Goal: Information Seeking & Learning: Learn about a topic

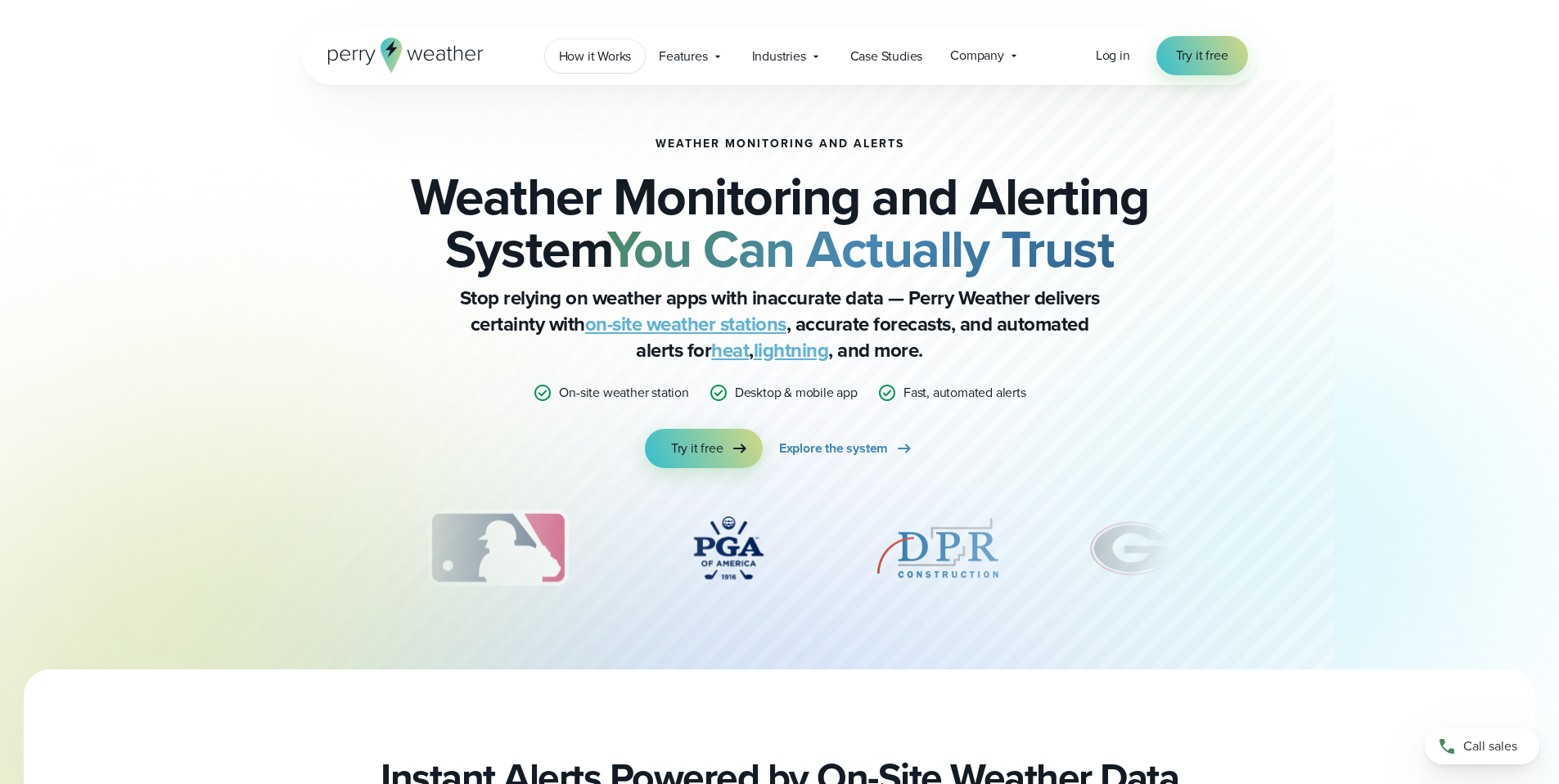
click at [602, 60] on span "How it Works" at bounding box center [595, 56] width 73 height 19
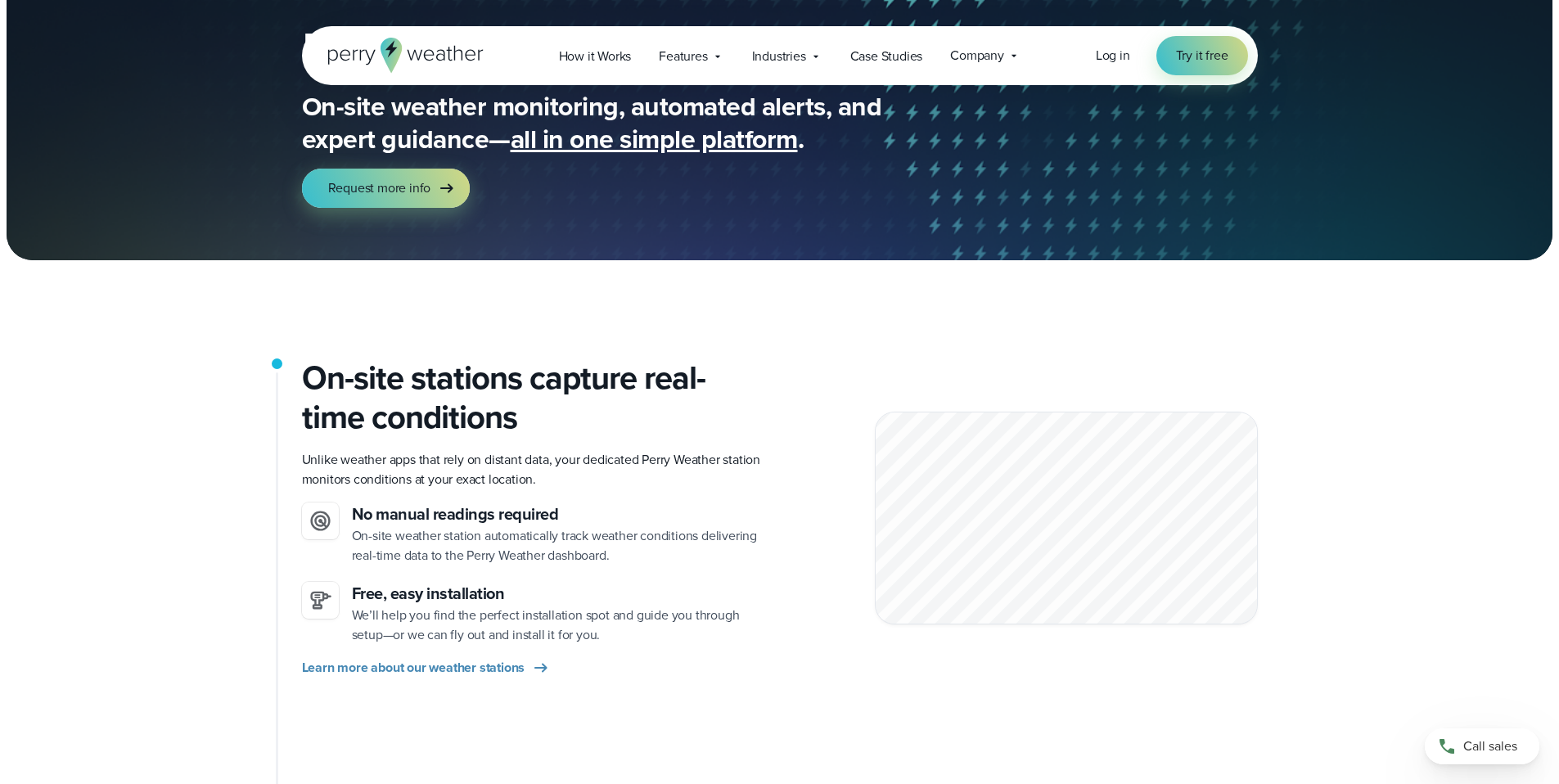
scroll to position [343, 0]
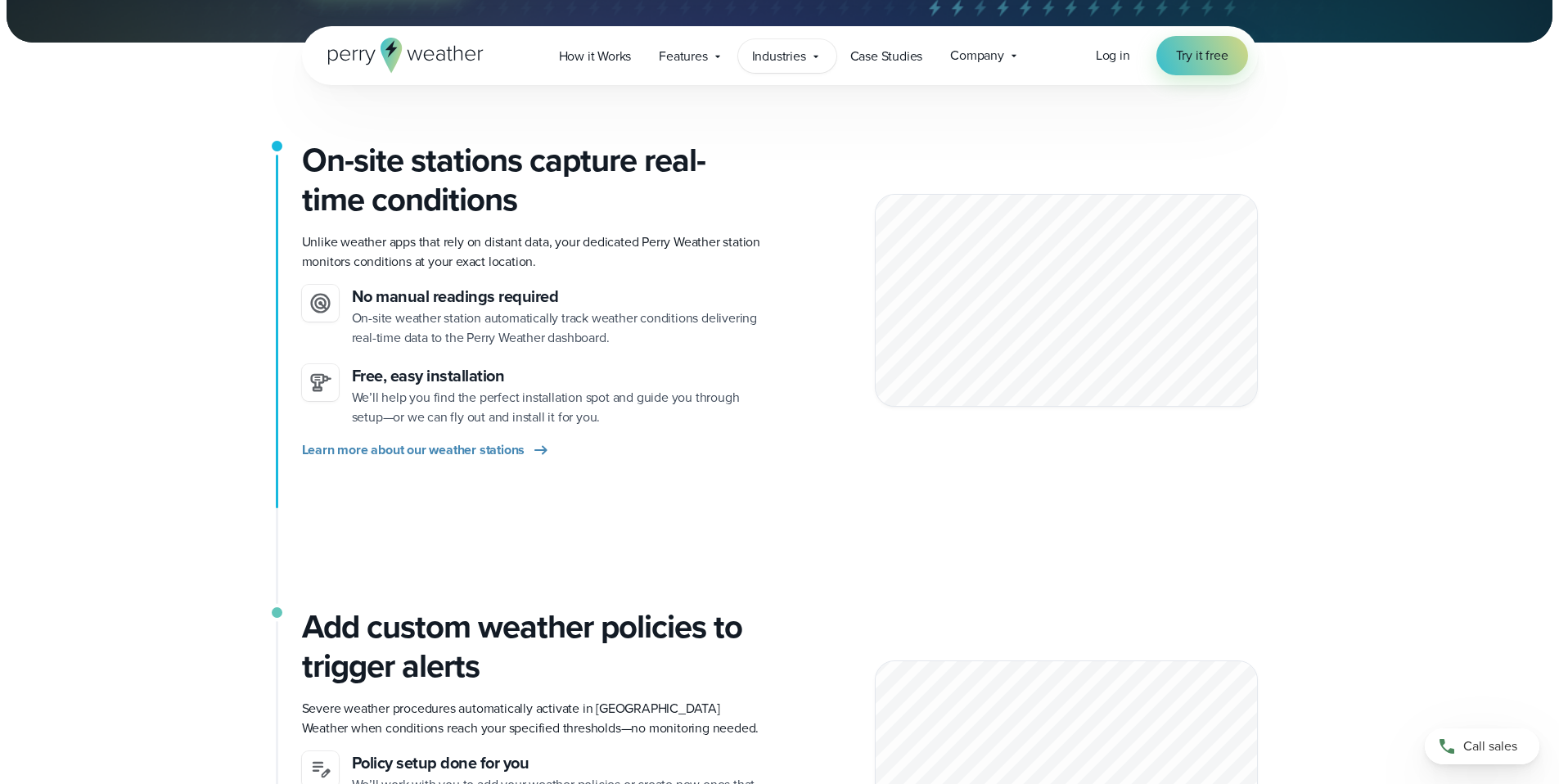
click at [801, 56] on span "Industries" at bounding box center [779, 56] width 54 height 19
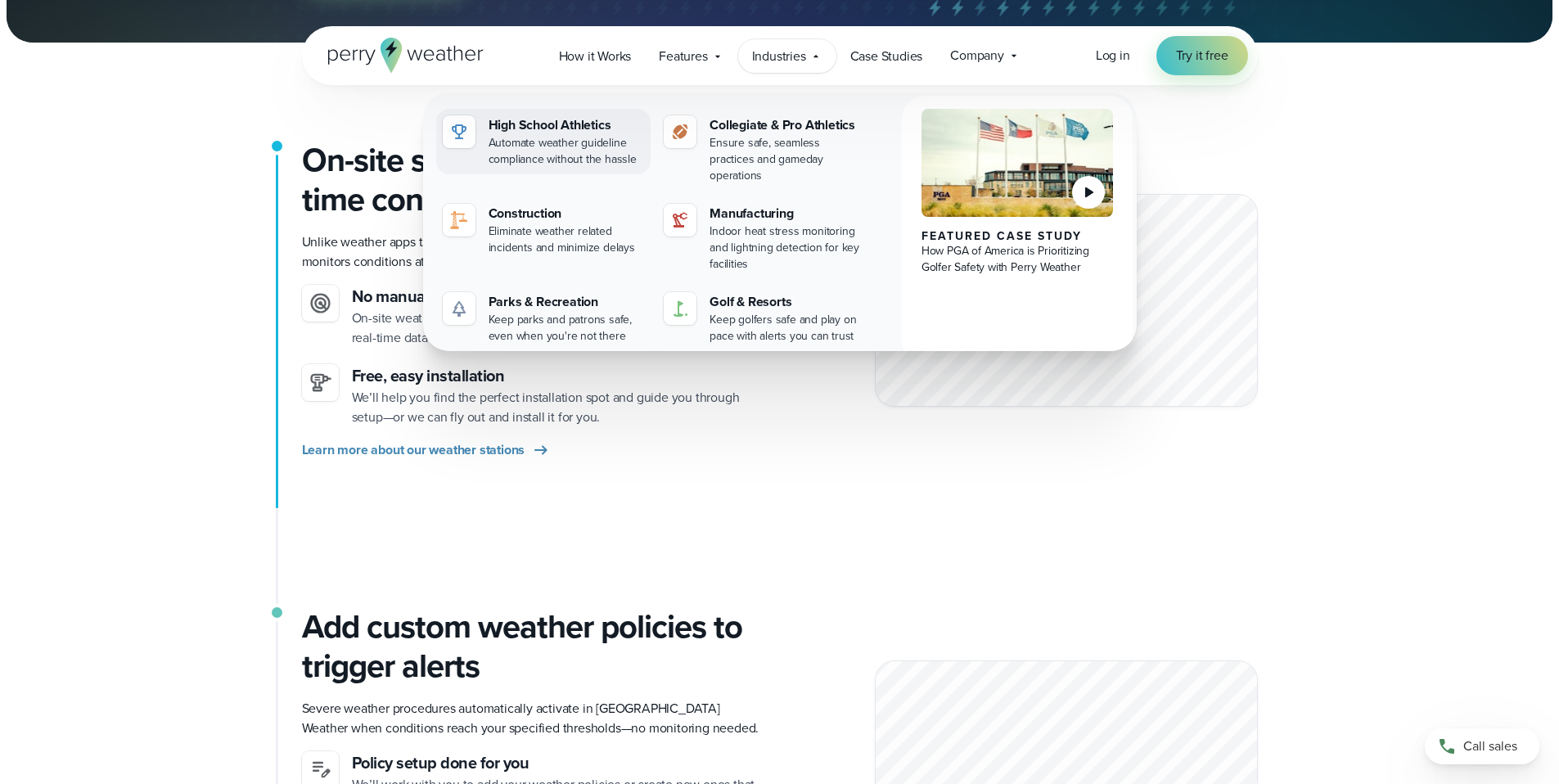
click at [547, 128] on div "High School Athletics" at bounding box center [566, 125] width 157 height 19
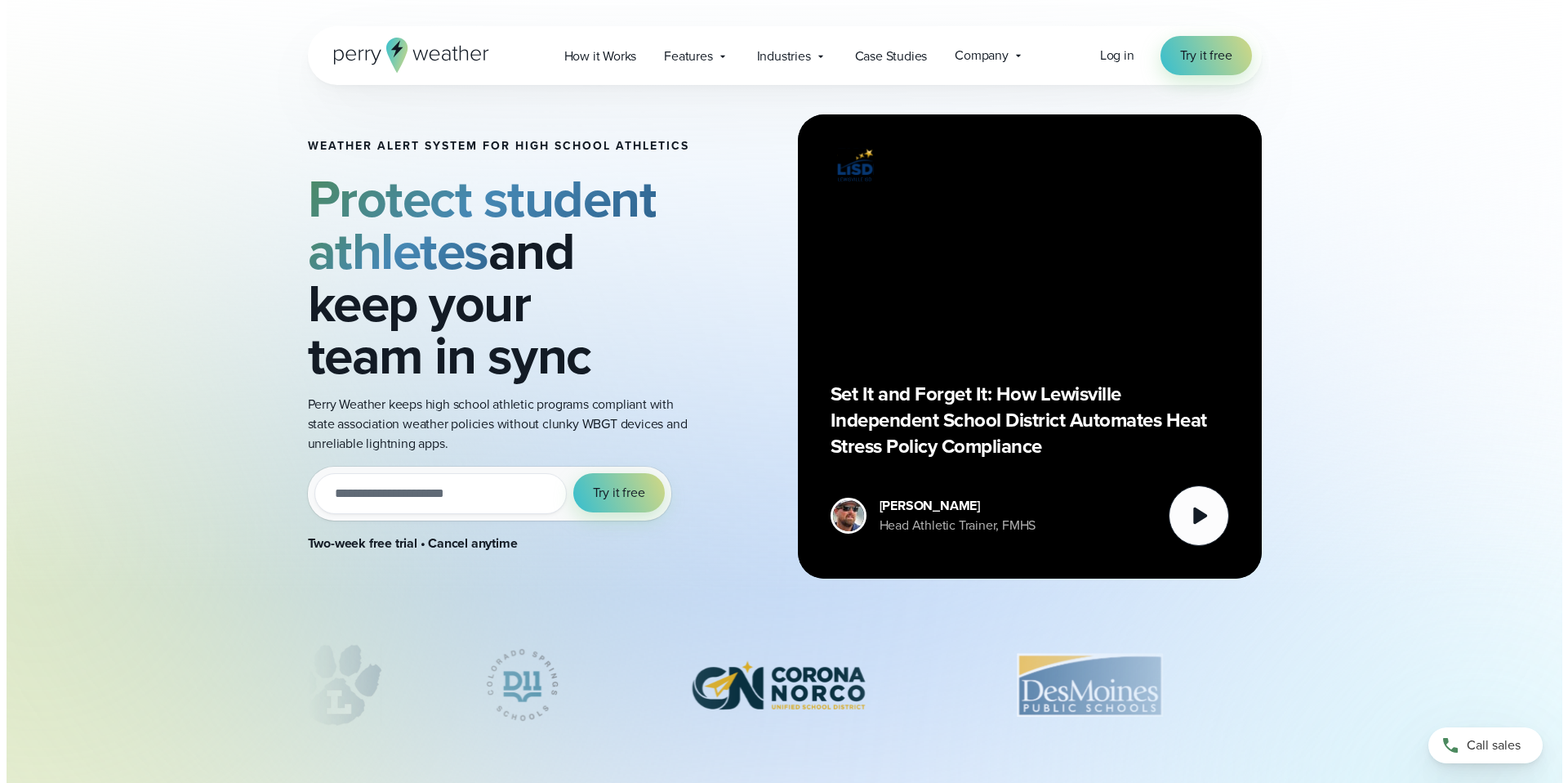
scroll to position [57, 0]
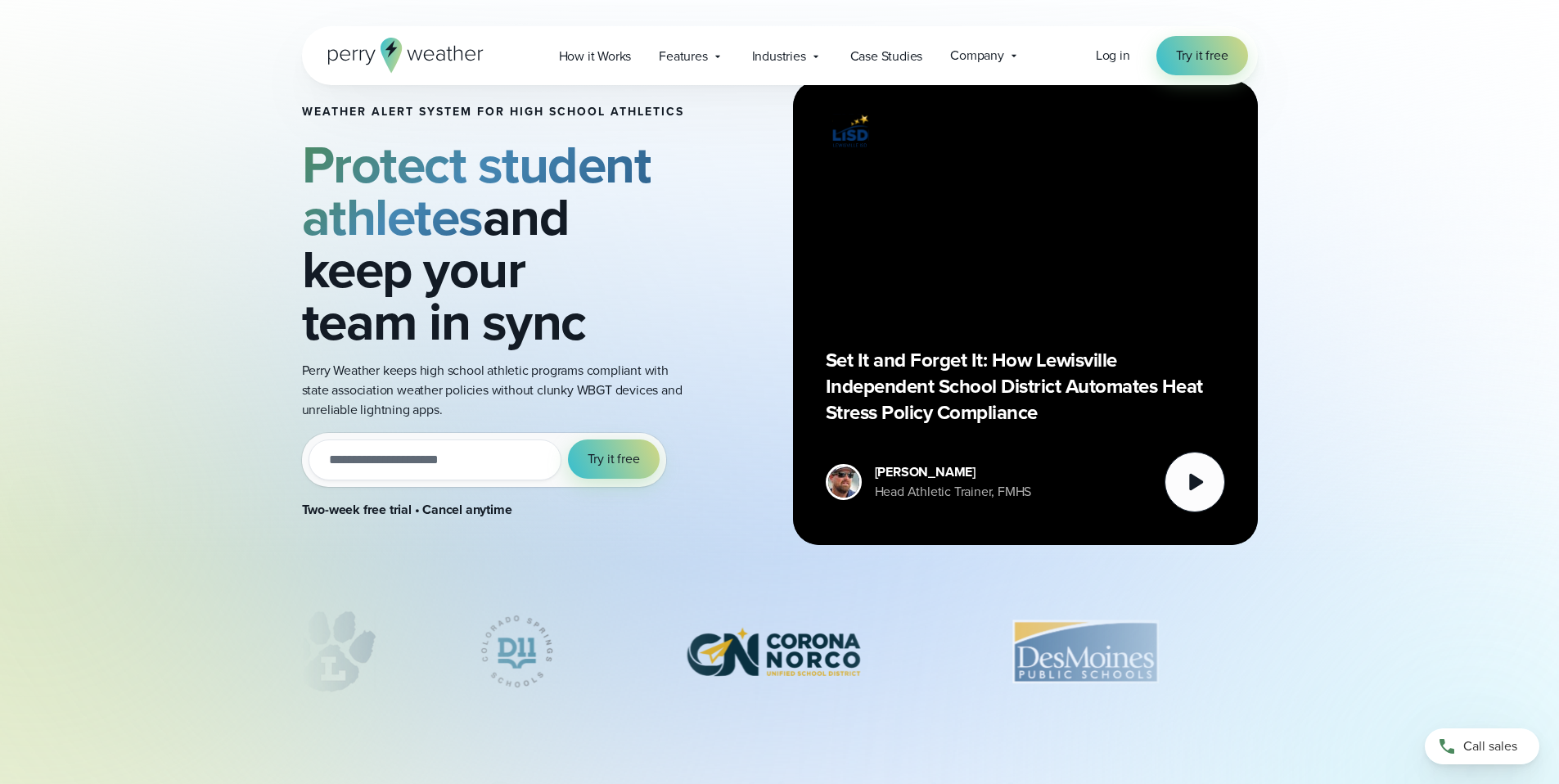
click at [1185, 516] on div "Set It and Forget It: How Lewisville Independent School District Automates Heat…" at bounding box center [1025, 312] width 465 height 465
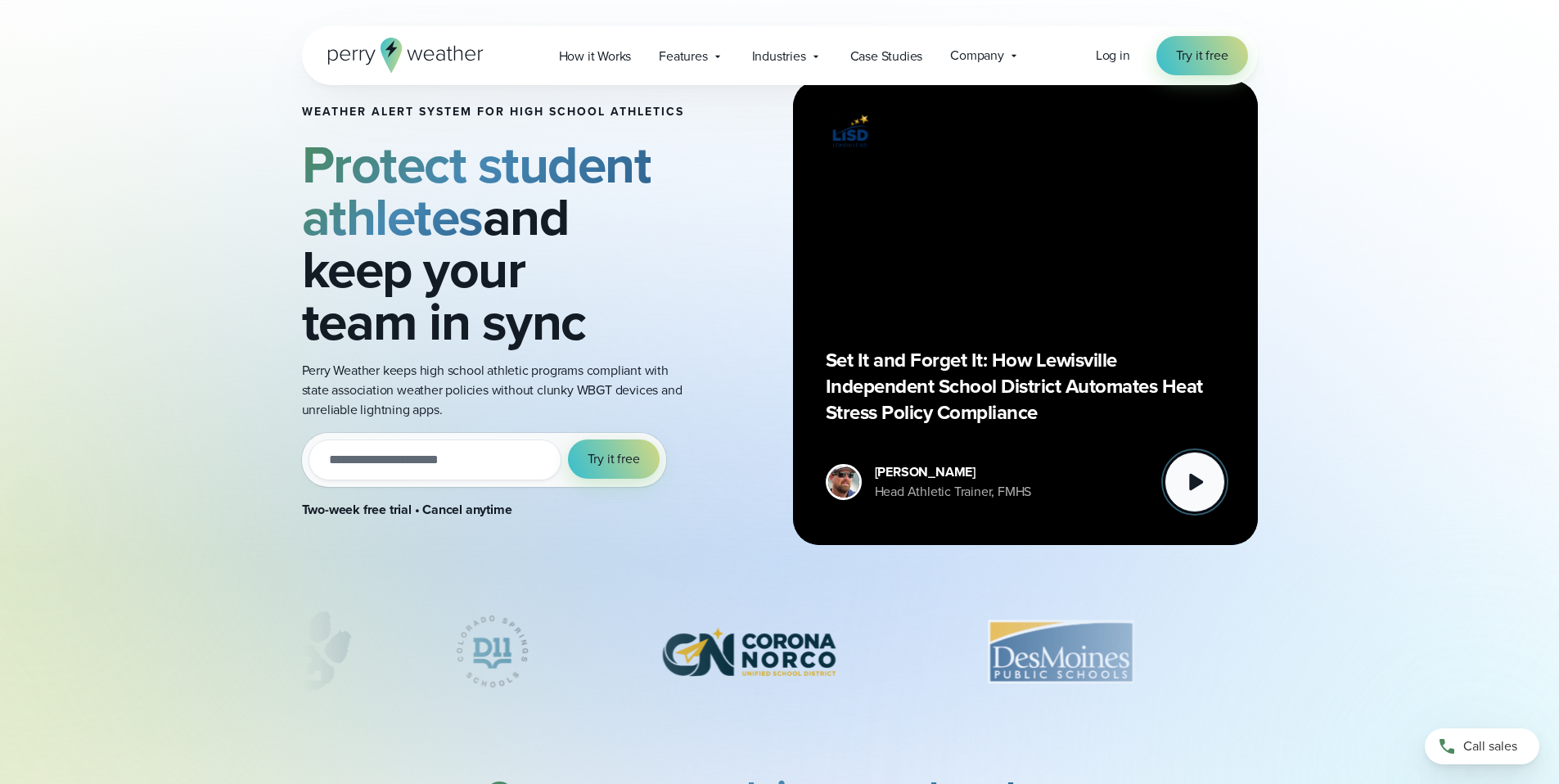
click at [1187, 503] on button at bounding box center [1195, 482] width 60 height 60
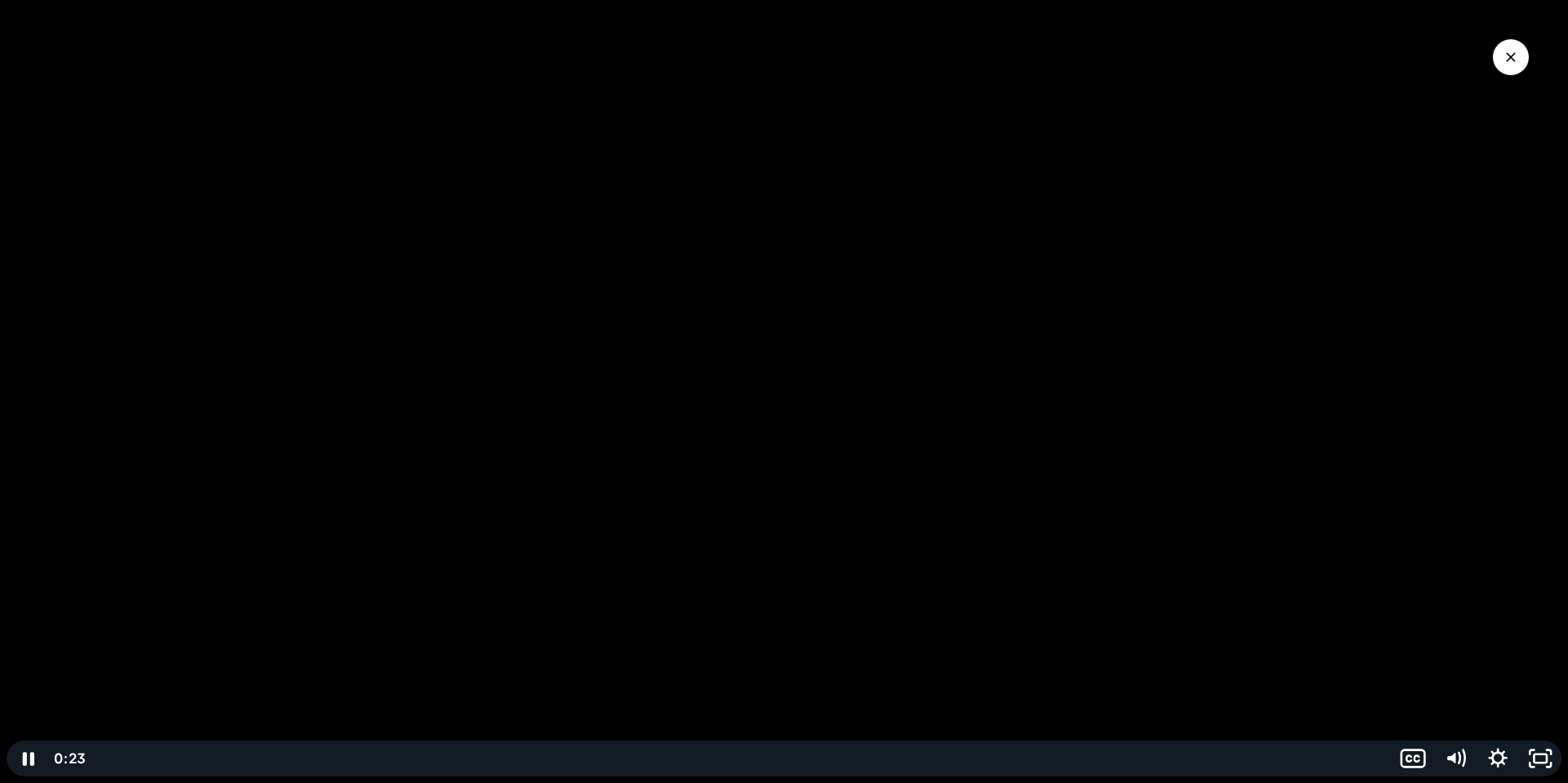
click at [1033, 371] on div at bounding box center [784, 392] width 1568 height 783
click at [839, 270] on div at bounding box center [784, 392] width 1568 height 783
drag, startPoint x: 833, startPoint y: 265, endPoint x: 768, endPoint y: 117, distance: 161.6
click at [833, 264] on div at bounding box center [784, 392] width 1568 height 783
